Goal: Obtain resource: Obtain resource

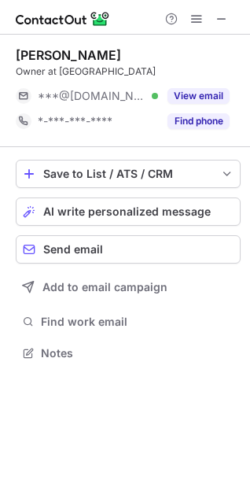
scroll to position [342, 250]
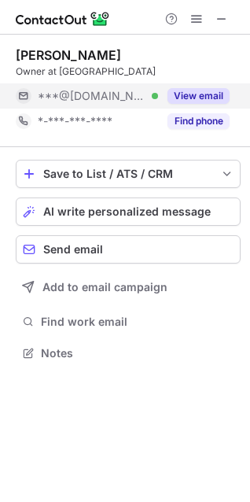
click at [190, 95] on button "View email" at bounding box center [199, 96] width 62 height 16
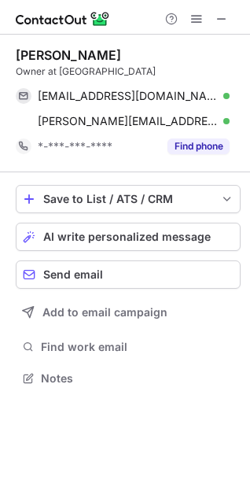
scroll to position [367, 250]
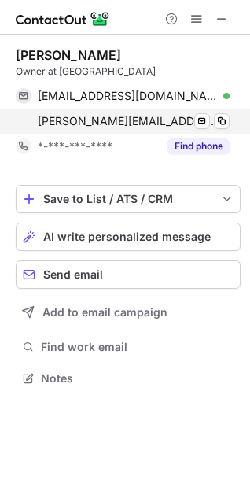
click at [130, 116] on span "adam.birk@westportdentalstl.com" at bounding box center [128, 121] width 180 height 14
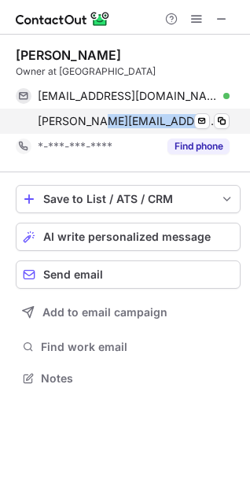
click at [130, 116] on span "adam.birk@westportdentalstl.com" at bounding box center [128, 121] width 180 height 14
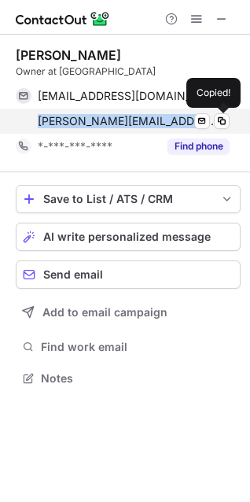
click at [130, 116] on span "adam.birk@westportdentalstl.com" at bounding box center [128, 121] width 180 height 14
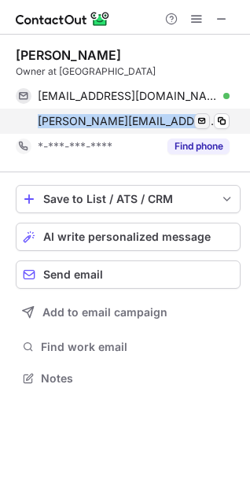
copy span "adam.birk@westportdentalstl.com"
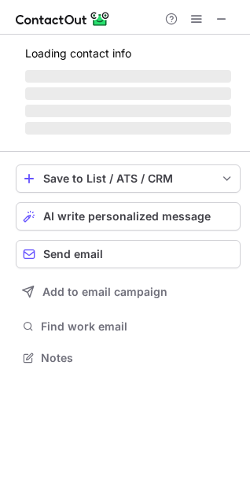
scroll to position [382, 250]
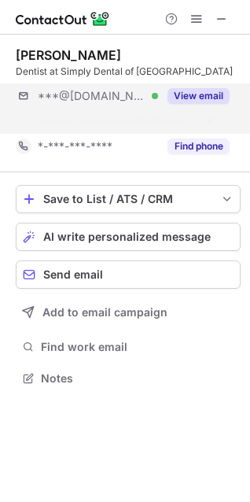
scroll to position [342, 250]
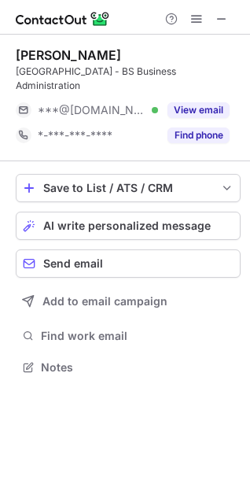
scroll to position [356, 250]
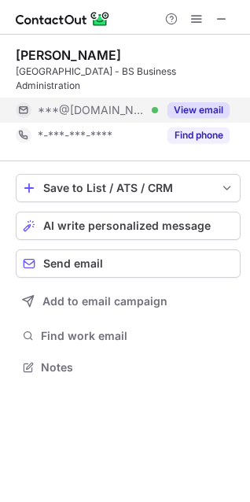
click at [174, 113] on button "View email" at bounding box center [199, 110] width 62 height 16
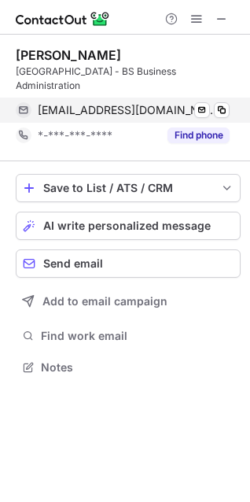
click at [138, 106] on span "[EMAIL_ADDRESS][DOMAIN_NAME]" at bounding box center [128, 110] width 180 height 14
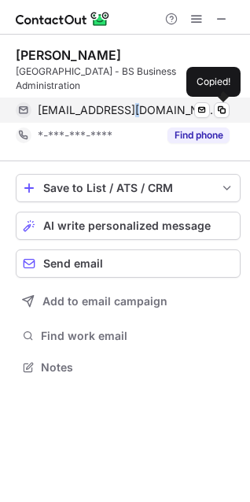
click at [138, 106] on span "[EMAIL_ADDRESS][DOMAIN_NAME]" at bounding box center [128, 110] width 180 height 14
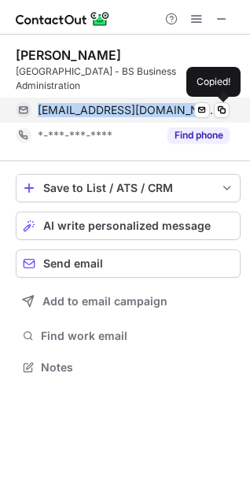
click at [138, 106] on span "[EMAIL_ADDRESS][DOMAIN_NAME]" at bounding box center [128, 110] width 180 height 14
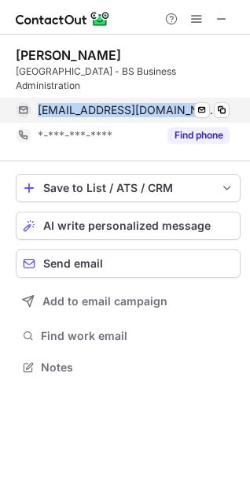
copy span "[EMAIL_ADDRESS][DOMAIN_NAME]"
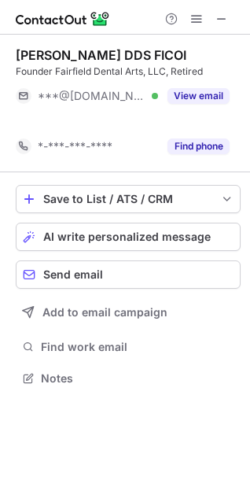
scroll to position [342, 250]
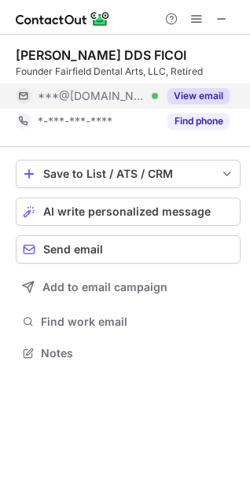
click at [196, 98] on button "View email" at bounding box center [199, 96] width 62 height 16
